Goal: Task Accomplishment & Management: Use online tool/utility

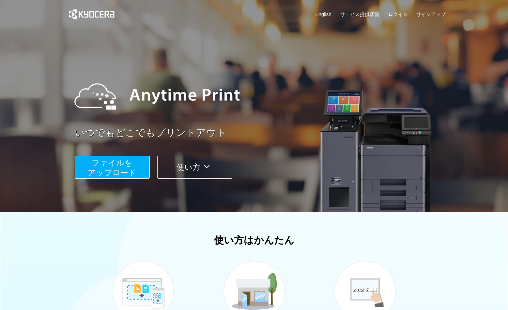
click at [120, 167] on span "ファイルを ​​アップロード" at bounding box center [112, 167] width 49 height 19
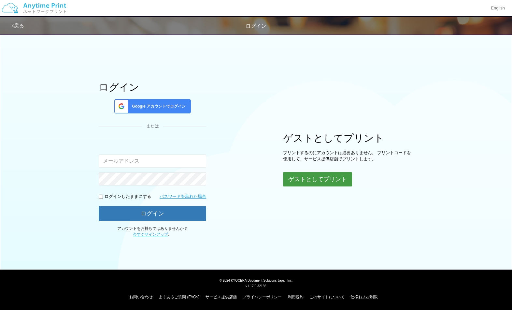
click at [321, 182] on button "ゲストとしてプリント" at bounding box center [317, 179] width 69 height 14
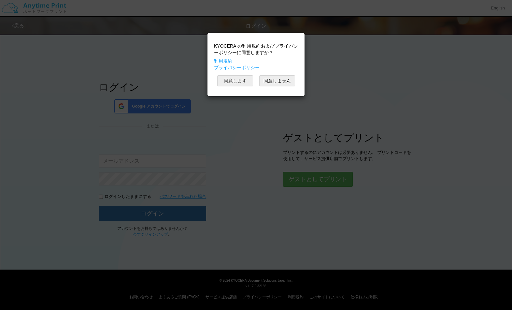
click at [233, 78] on button "同意します" at bounding box center [235, 80] width 36 height 11
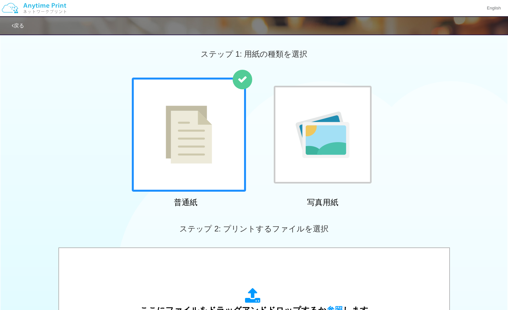
click at [194, 119] on img at bounding box center [189, 135] width 46 height 58
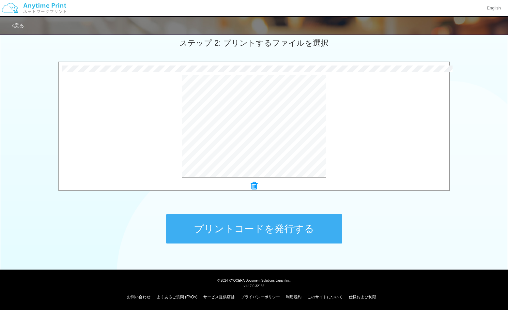
click at [243, 221] on button "プリントコードを発行する" at bounding box center [254, 228] width 176 height 29
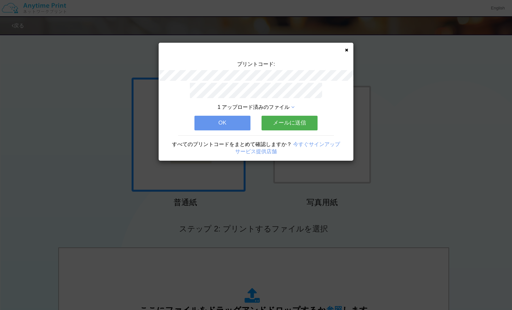
click at [285, 118] on button "メールに送信" at bounding box center [290, 123] width 56 height 14
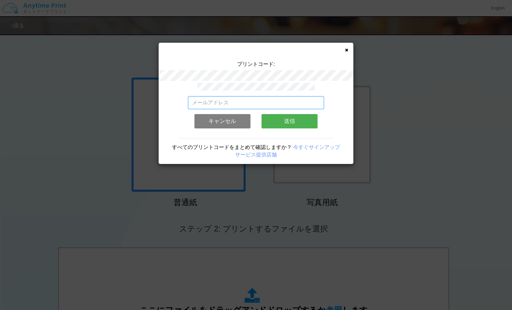
click at [278, 99] on input "email" at bounding box center [256, 102] width 137 height 13
type input "m"
type input "[EMAIL_ADDRESS][DOMAIN_NAME]"
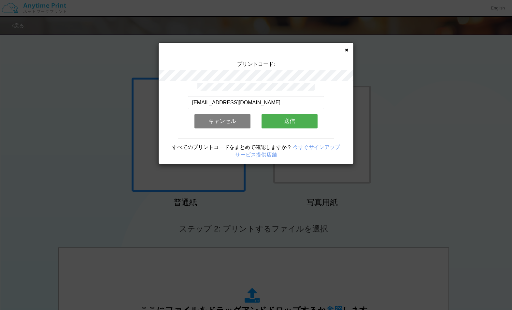
click at [284, 118] on button "送信" at bounding box center [290, 121] width 56 height 14
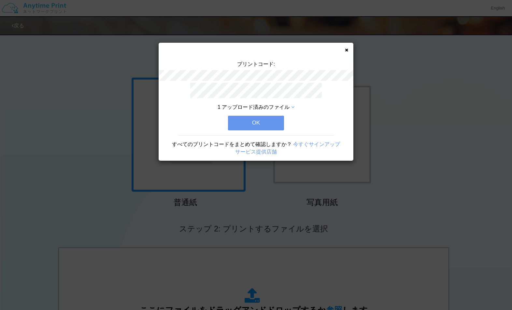
click at [267, 122] on button "OK" at bounding box center [256, 123] width 56 height 14
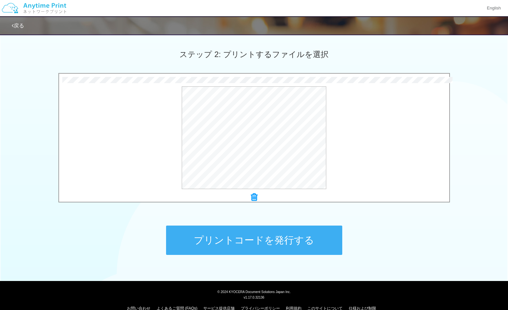
scroll to position [186, 0]
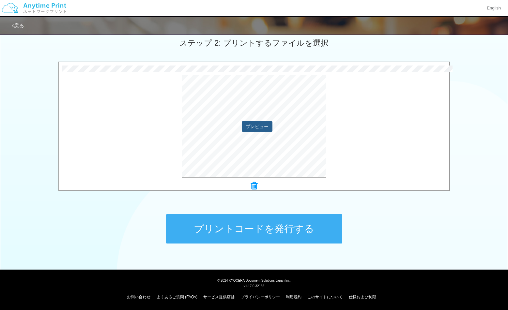
click at [246, 122] on button "プレビュー" at bounding box center [257, 126] width 31 height 10
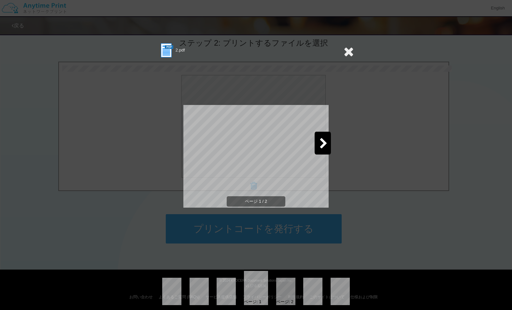
click at [328, 145] on div at bounding box center [323, 143] width 16 height 23
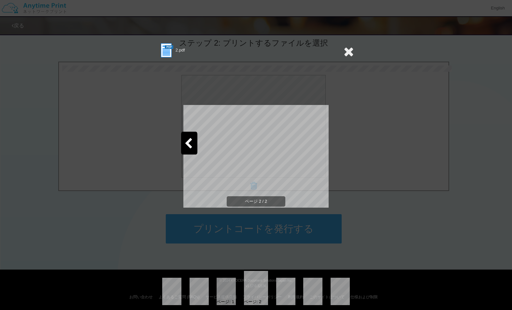
click at [349, 52] on icon at bounding box center [349, 51] width 10 height 13
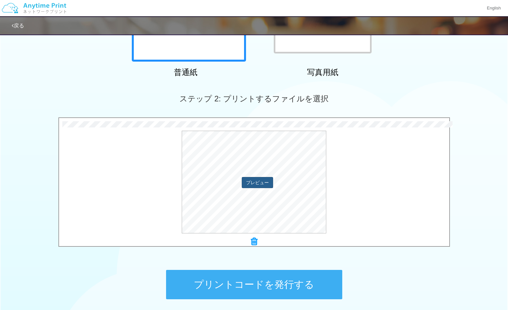
scroll to position [88, 0]
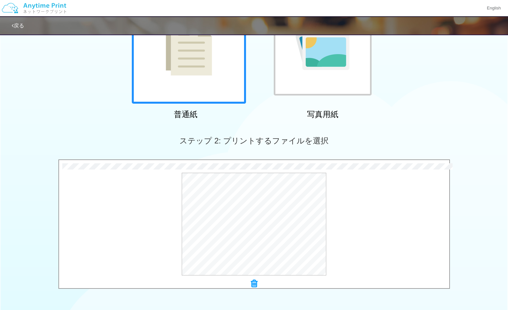
click at [145, 71] on div at bounding box center [189, 47] width 114 height 114
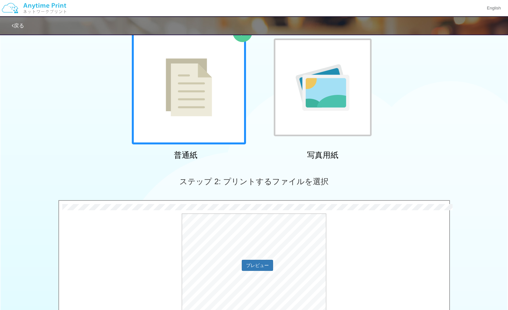
scroll to position [130, 0]
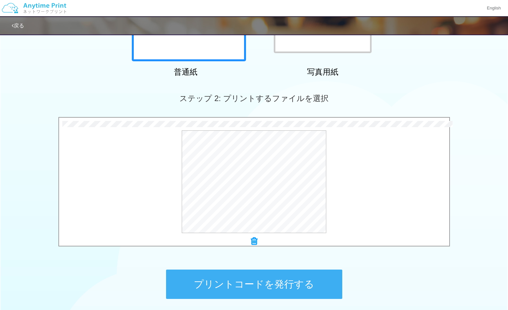
click at [253, 240] on icon at bounding box center [254, 241] width 7 height 8
click at [272, 291] on button "プリントコードを発行する" at bounding box center [254, 284] width 176 height 29
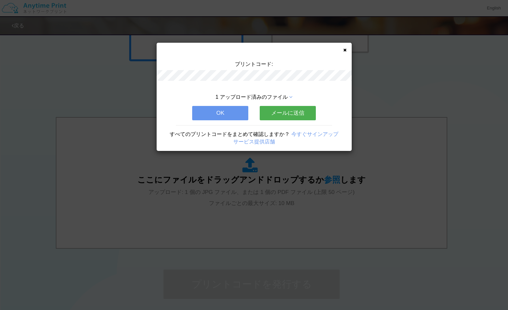
scroll to position [0, 0]
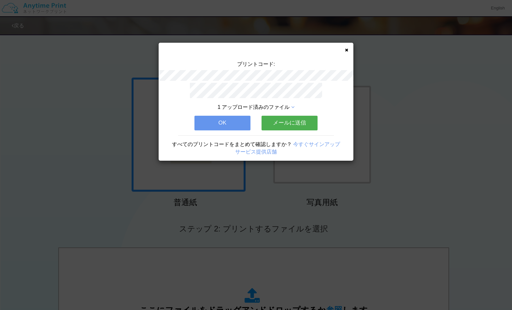
click at [279, 116] on button "メールに送信" at bounding box center [290, 123] width 56 height 14
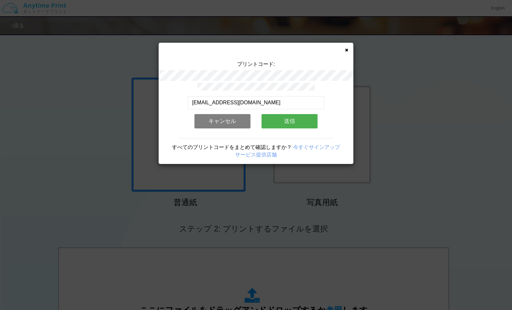
click at [270, 114] on button "送信" at bounding box center [290, 121] width 56 height 14
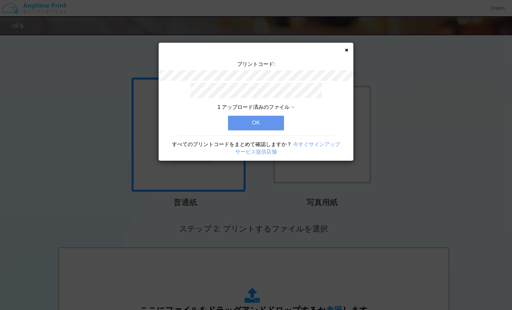
click at [259, 117] on button "OK" at bounding box center [256, 123] width 56 height 14
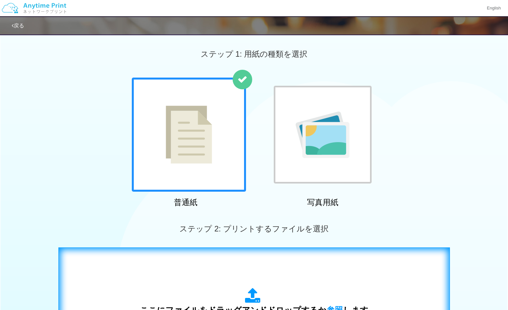
click at [235, 261] on div "ここにファイルをドラッグアンドドロップするか 参照 します アップロード: 1 個の JPG ファイル、または 1 個の PDF ファイル (上限 50 ペー…" at bounding box center [254, 313] width 378 height 118
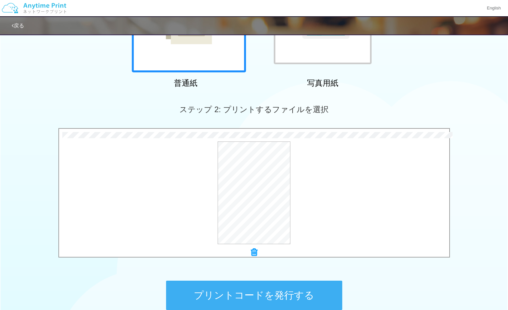
scroll to position [186, 0]
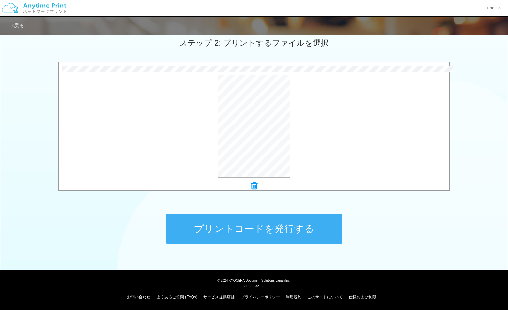
click at [255, 223] on button "プリントコードを発行する" at bounding box center [254, 228] width 176 height 29
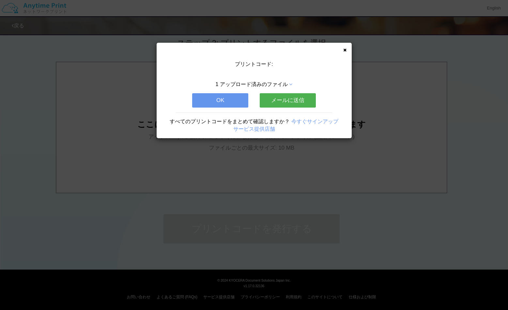
scroll to position [0, 0]
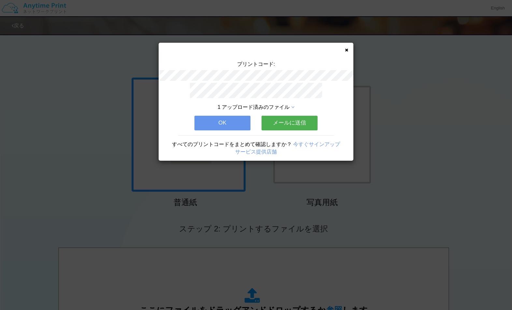
click at [282, 117] on button "メールに送信" at bounding box center [290, 123] width 56 height 14
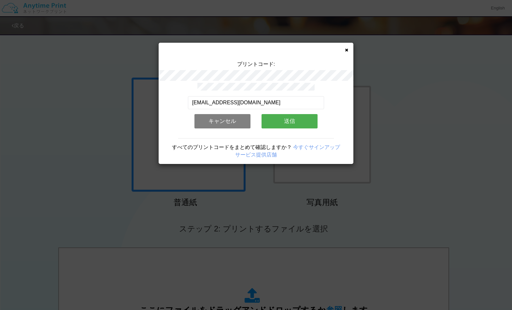
click at [282, 117] on button "送信" at bounding box center [290, 121] width 56 height 14
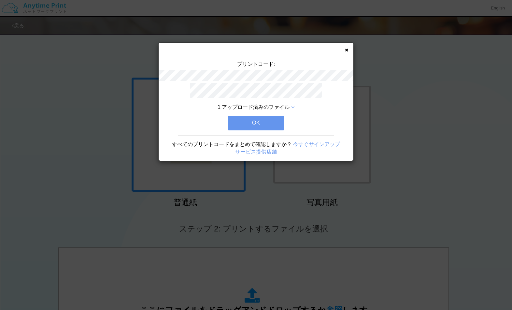
click at [270, 120] on button "OK" at bounding box center [256, 123] width 56 height 14
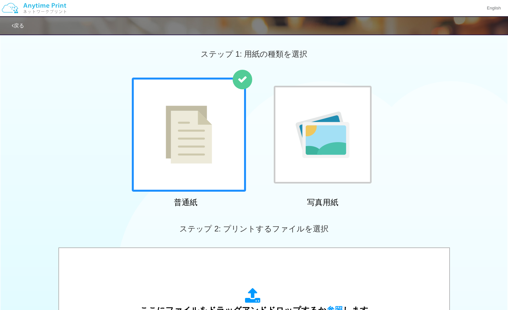
click at [388, 153] on div "普通紙 写真用紙" at bounding box center [254, 144] width 508 height 132
